Goal: Task Accomplishment & Management: Use online tool/utility

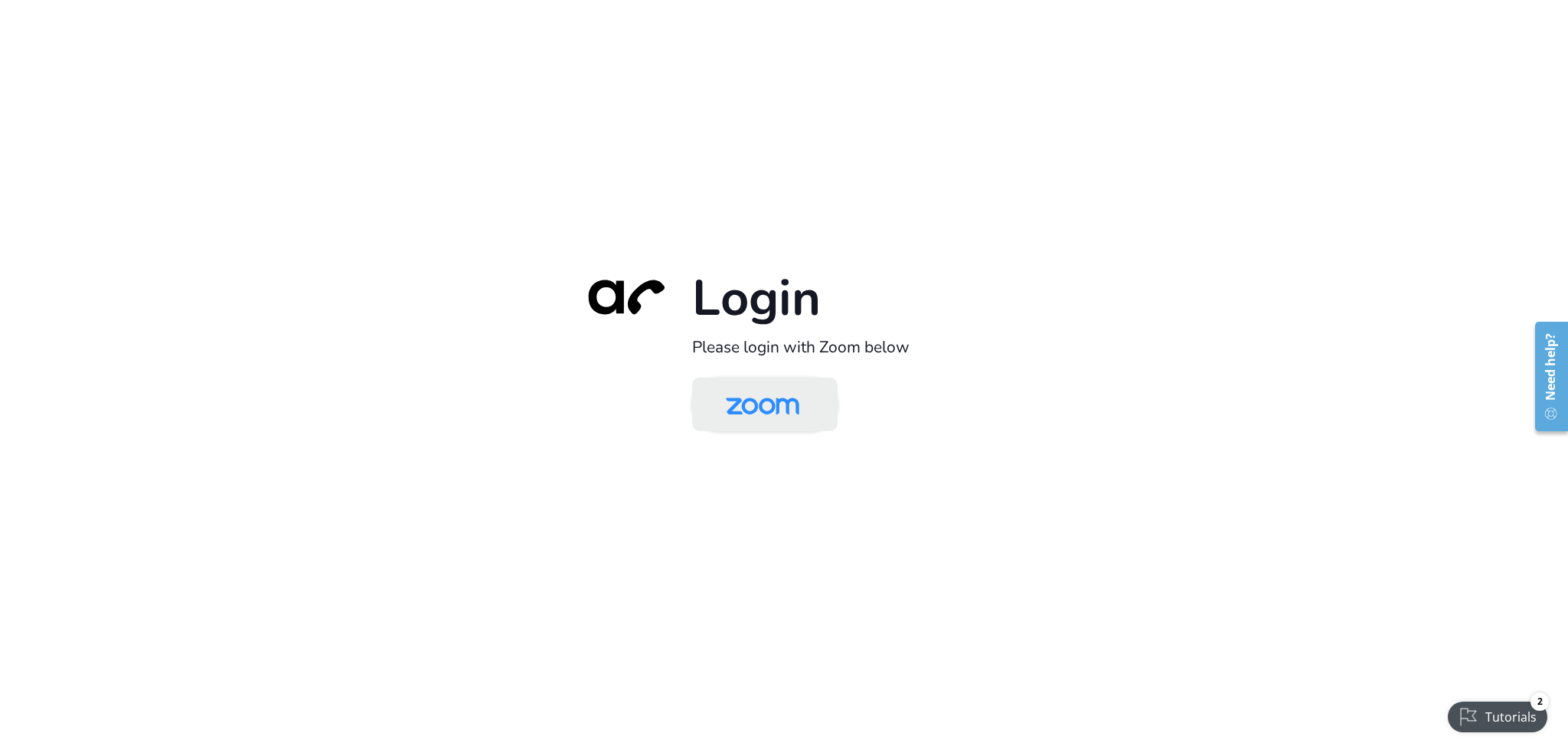
click at [762, 402] on img at bounding box center [763, 405] width 105 height 49
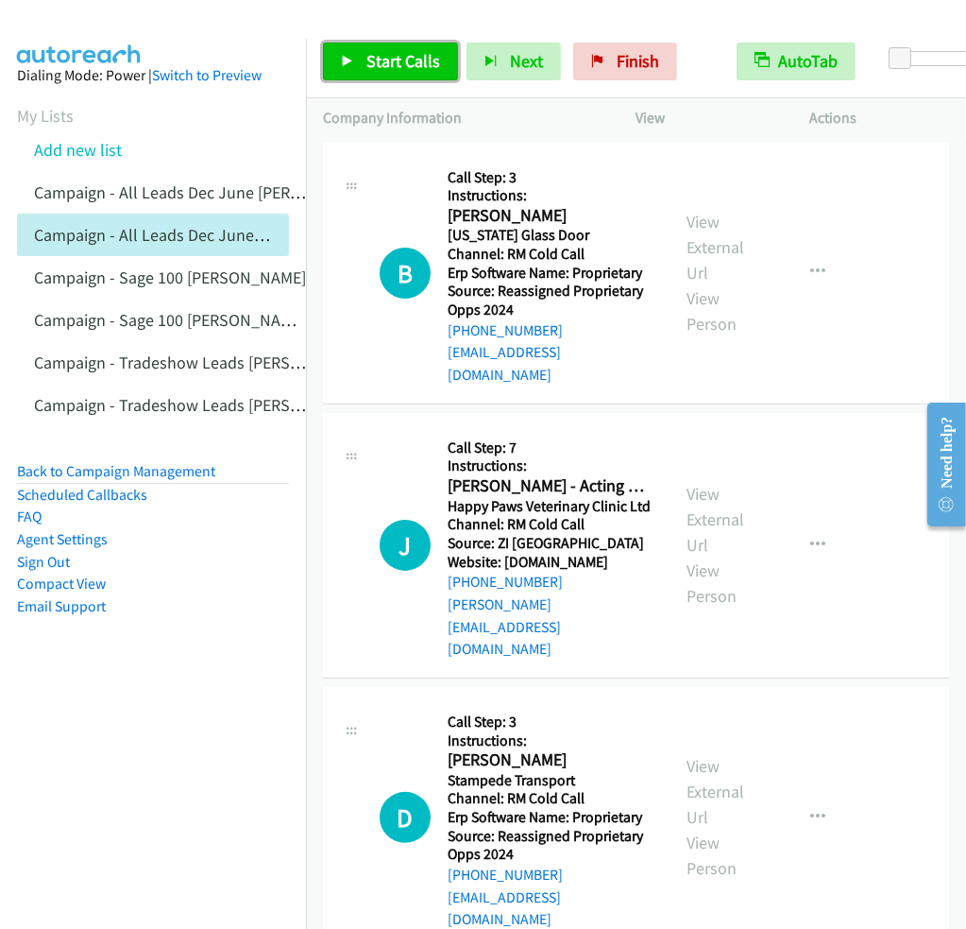
click at [405, 67] on span "Start Calls" at bounding box center [404, 61] width 74 height 22
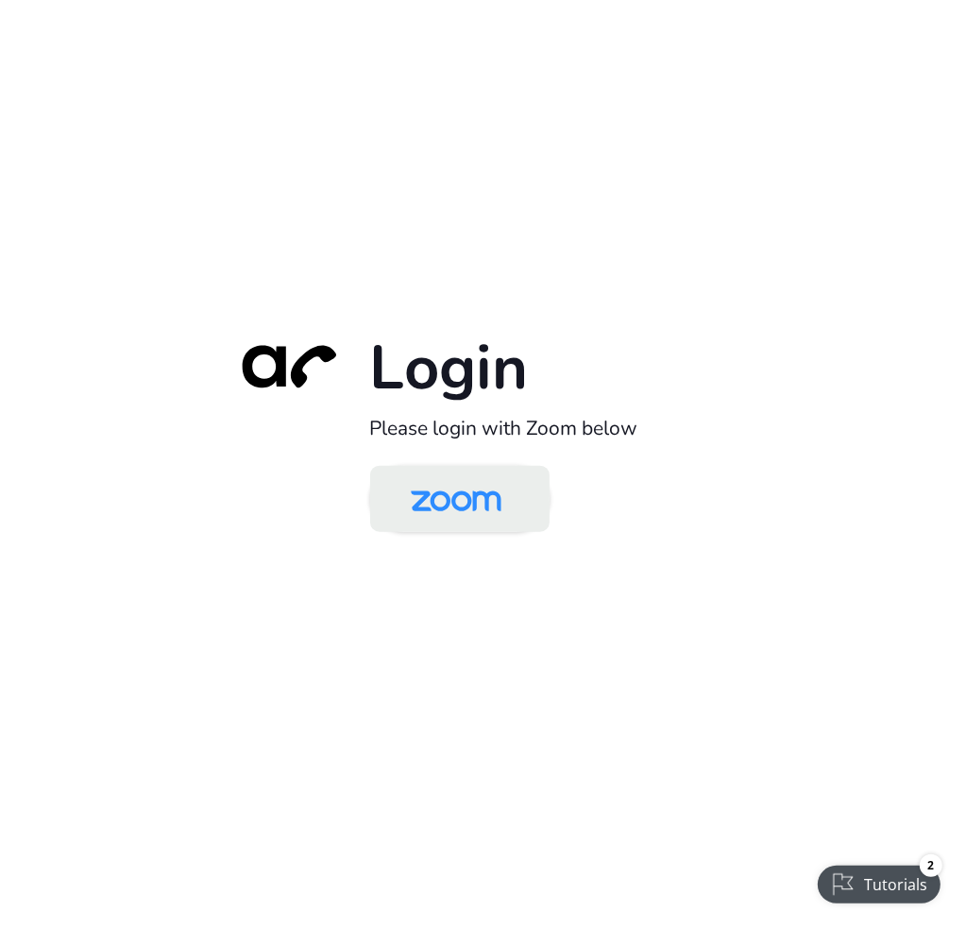
click at [456, 513] on img at bounding box center [456, 500] width 130 height 61
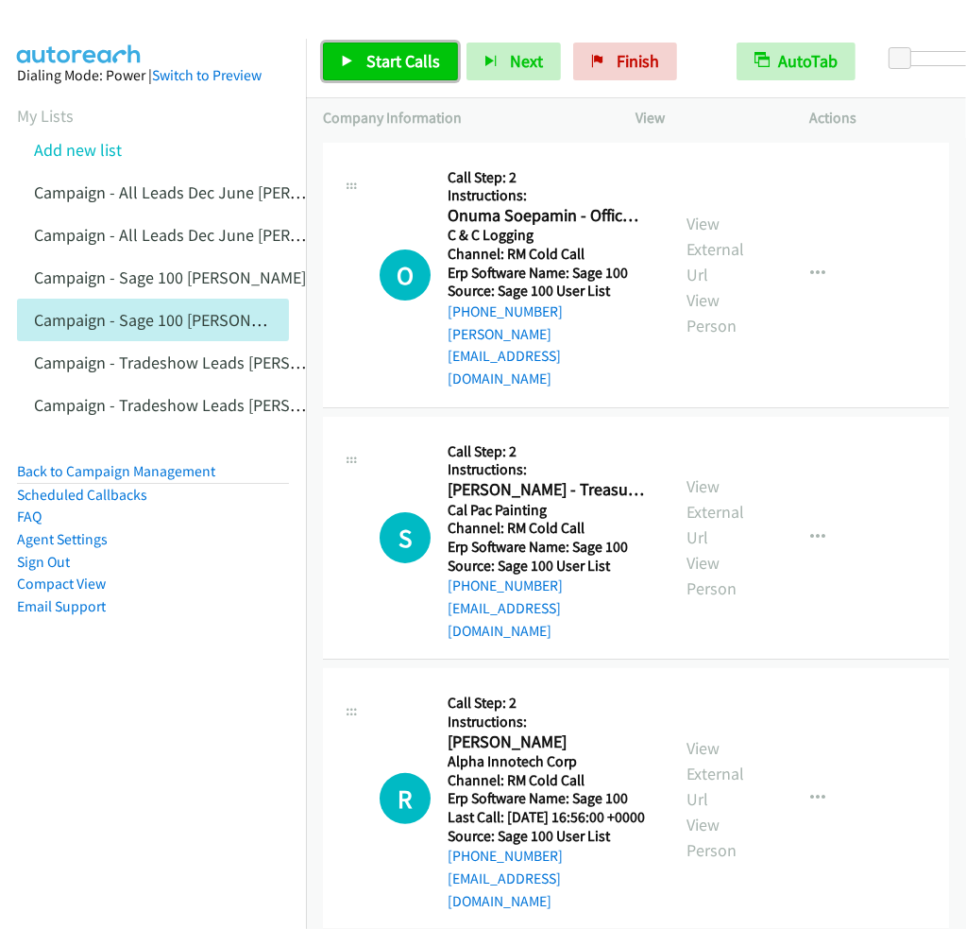
click at [438, 51] on link "Start Calls" at bounding box center [390, 62] width 135 height 38
